Goal: Download file/media

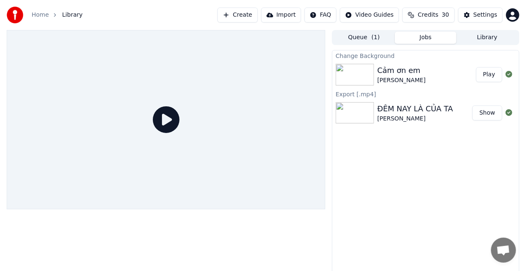
click at [411, 116] on div "[PERSON_NAME]" at bounding box center [415, 119] width 76 height 8
click at [400, 115] on div "[PERSON_NAME]" at bounding box center [415, 119] width 76 height 8
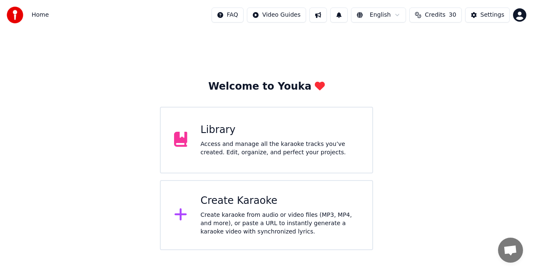
click at [216, 149] on div "Access and manage all the karaoke tracks you’ve created. Edit, organize, and pe…" at bounding box center [280, 148] width 159 height 17
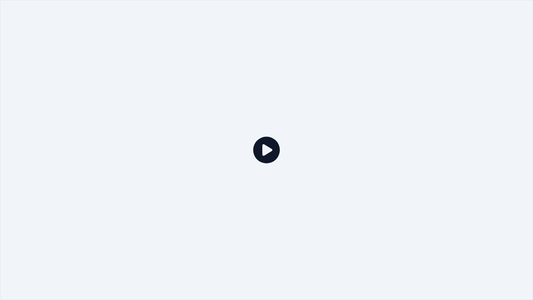
click at [470, 201] on div at bounding box center [266, 150] width 533 height 300
click at [518, 9] on div at bounding box center [266, 150] width 533 height 300
click at [199, 221] on div at bounding box center [266, 150] width 533 height 300
click at [265, 152] on icon at bounding box center [266, 150] width 27 height 27
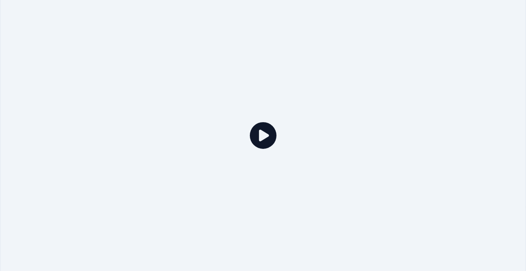
click at [510, 132] on icon "button" at bounding box center [511, 129] width 8 height 7
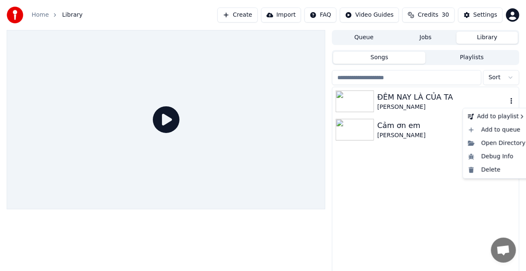
click at [510, 103] on icon "button" at bounding box center [511, 100] width 8 height 7
click at [488, 143] on div "Open Directory" at bounding box center [497, 143] width 64 height 13
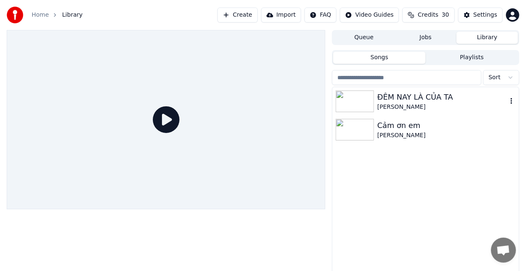
click at [462, 105] on div "[PERSON_NAME]" at bounding box center [442, 107] width 130 height 8
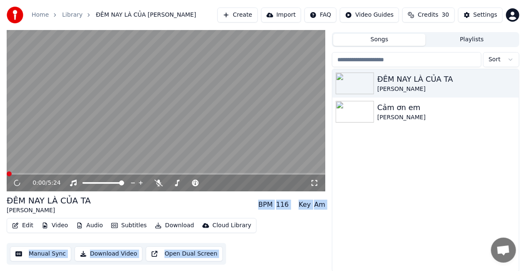
scroll to position [19, 0]
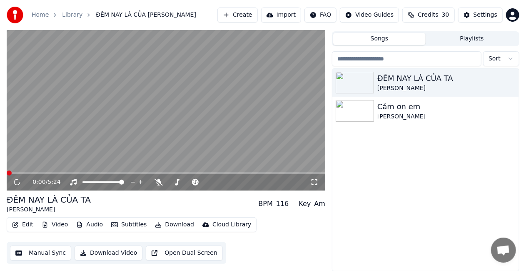
click at [381, 206] on div "ĐÊM NAY LÀ CỦA TA Michael-Tam Cảm ơn em MICHAEL-TAM" at bounding box center [425, 169] width 187 height 202
click at [95, 254] on button "Download Video" at bounding box center [109, 252] width 68 height 15
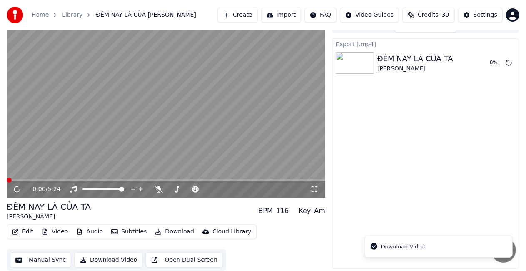
scroll to position [12, 0]
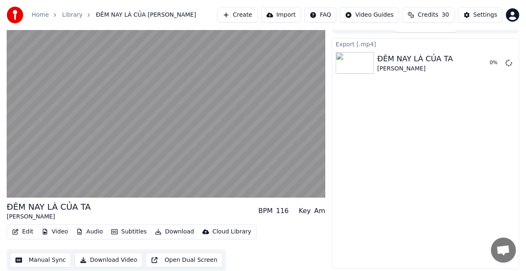
click at [393, 134] on div "Export [.mp4] ĐÊM NAY LÀ CỦA TA Michael-Tam 0 %" at bounding box center [425, 153] width 187 height 230
click at [381, 141] on div "Export [.mp4] ĐÊM NAY LÀ CỦA TA Michael-Tam 0 %" at bounding box center [425, 153] width 187 height 230
click at [219, 229] on div "Cloud Library" at bounding box center [231, 231] width 39 height 8
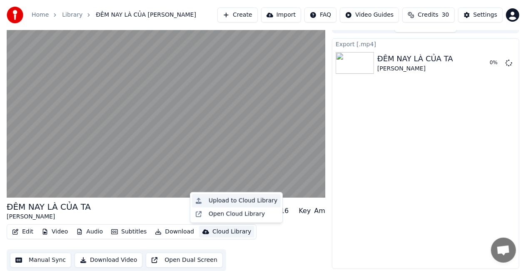
click at [228, 199] on div "Upload to Cloud Library" at bounding box center [243, 201] width 69 height 8
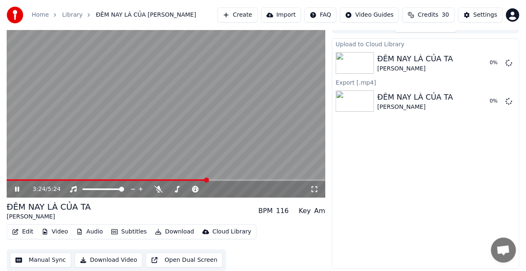
click at [16, 187] on icon at bounding box center [17, 189] width 4 height 5
